Goal: Check status: Check status

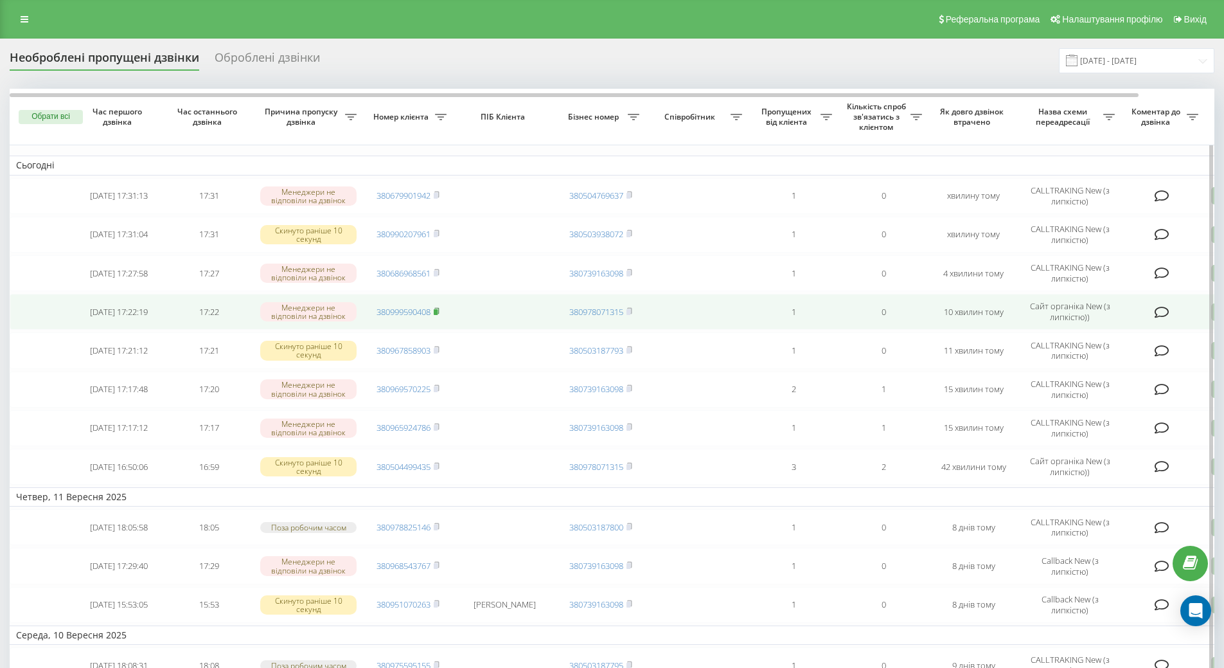
click at [436, 313] on rect at bounding box center [436, 312] width 4 height 6
